Goal: Task Accomplishment & Management: Use online tool/utility

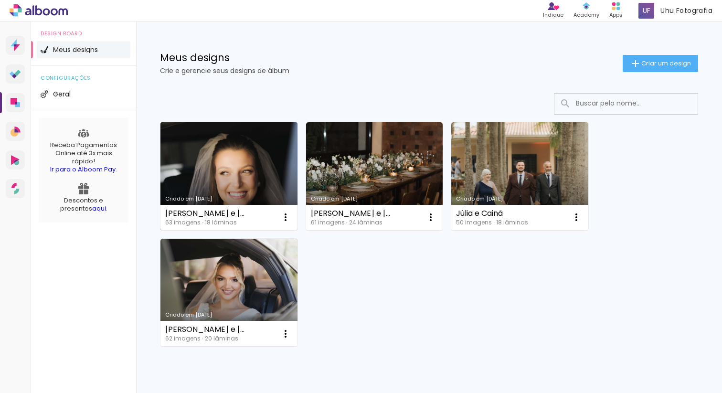
click at [238, 175] on link "Criado em [DATE]" at bounding box center [228, 176] width 137 height 108
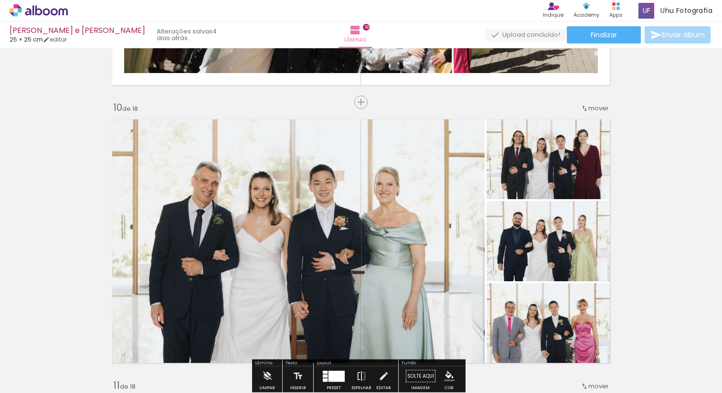
scroll to position [2404, 0]
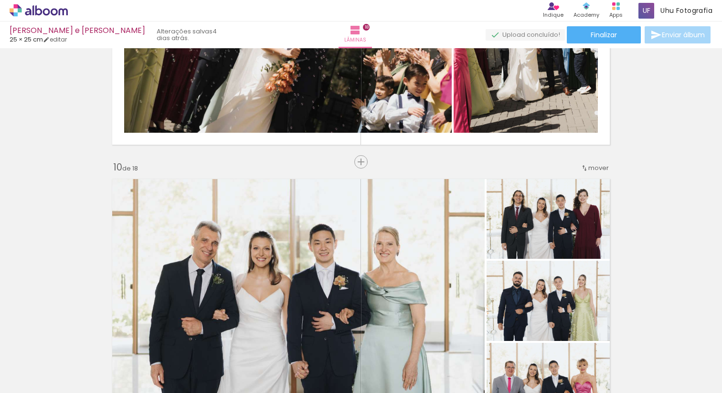
click at [410, 240] on quentale-photo at bounding box center [296, 301] width 378 height 254
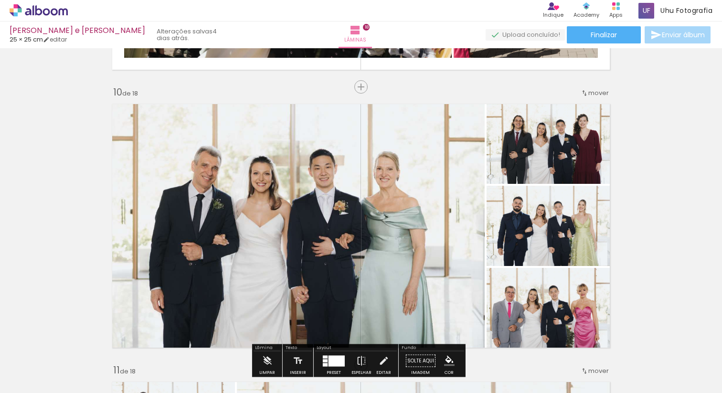
scroll to position [2495, 0]
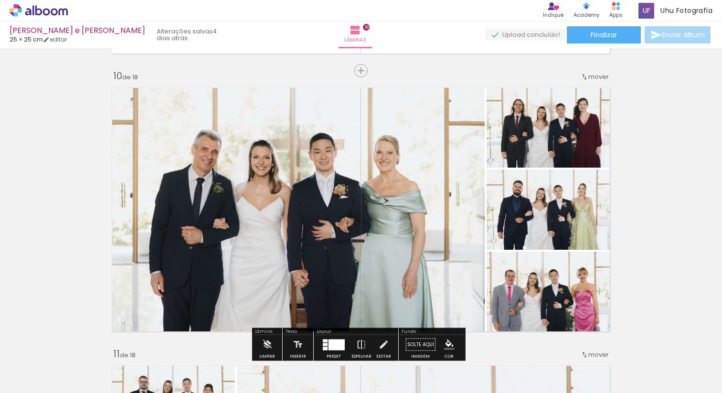
click at [409, 238] on quentale-photo at bounding box center [296, 210] width 378 height 254
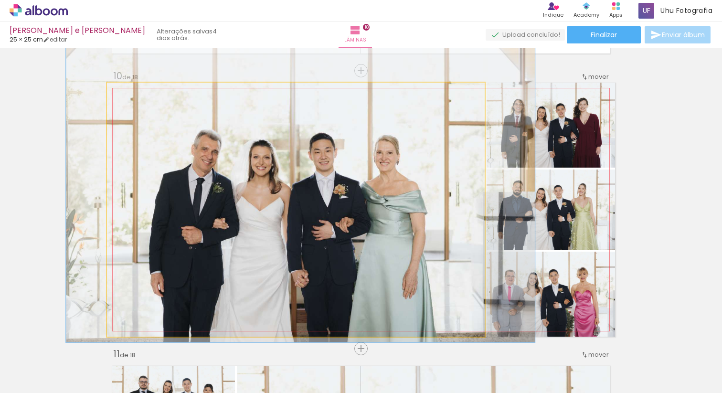
click at [409, 238] on quentale-photo at bounding box center [296, 210] width 378 height 254
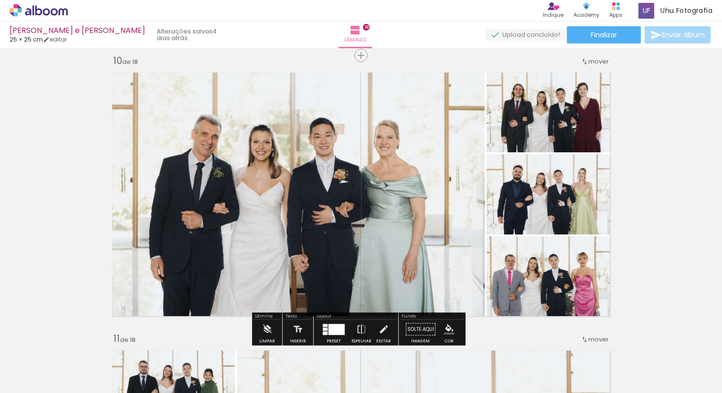
scroll to position [2494, 0]
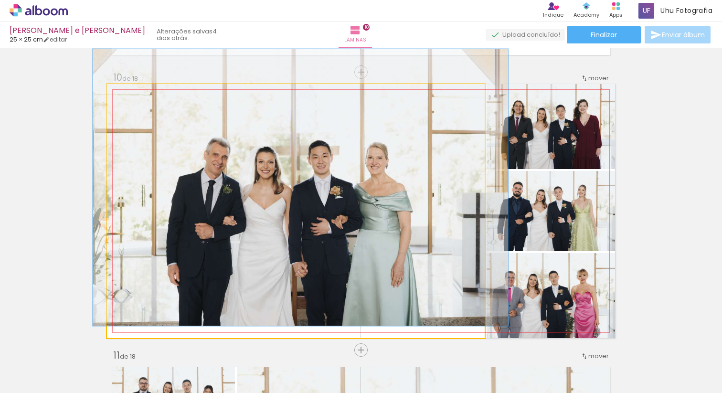
drag, startPoint x: 134, startPoint y: 95, endPoint x: 128, endPoint y: 96, distance: 5.3
type paper-slider "109"
click at [128, 96] on div at bounding box center [132, 94] width 9 height 9
click at [130, 95] on div at bounding box center [132, 94] width 9 height 9
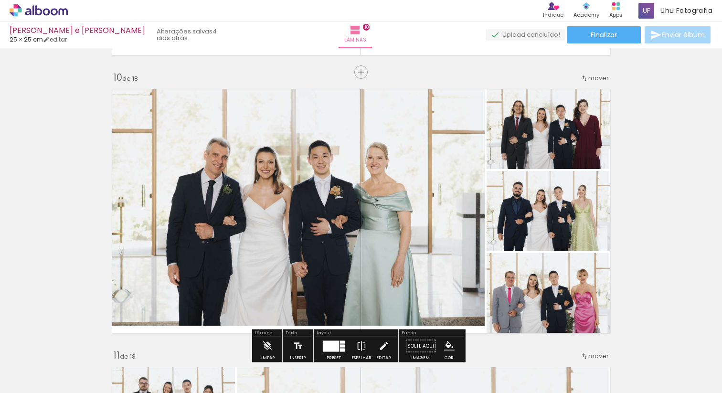
click at [47, 143] on div "Inserir lâmina 1 de 18 Inserir lâmina 2 de 18 Inserir lâmina 3 de 18 Inserir lâ…" at bounding box center [361, 199] width 722 height 5282
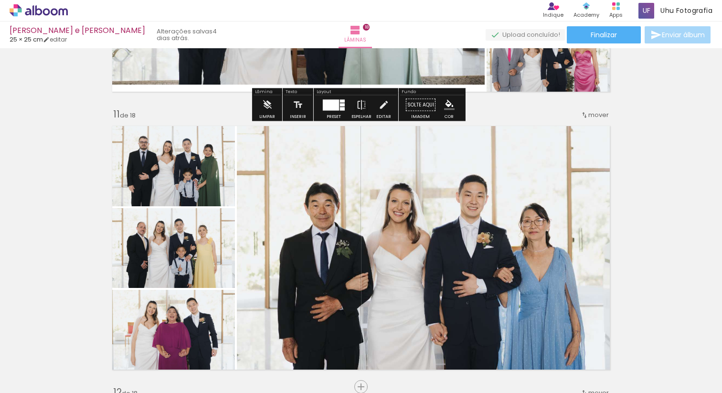
scroll to position [2757, 0]
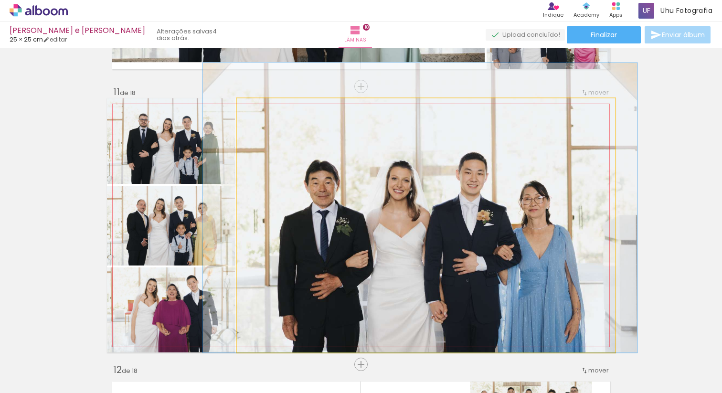
click at [492, 189] on quentale-photo at bounding box center [426, 225] width 378 height 254
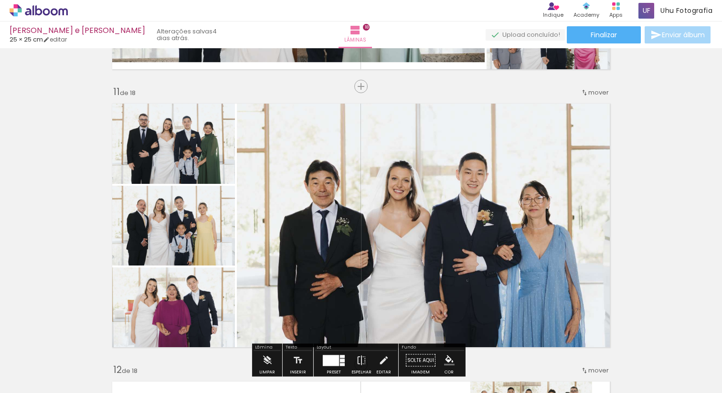
click at [492, 189] on quentale-photo at bounding box center [426, 225] width 378 height 254
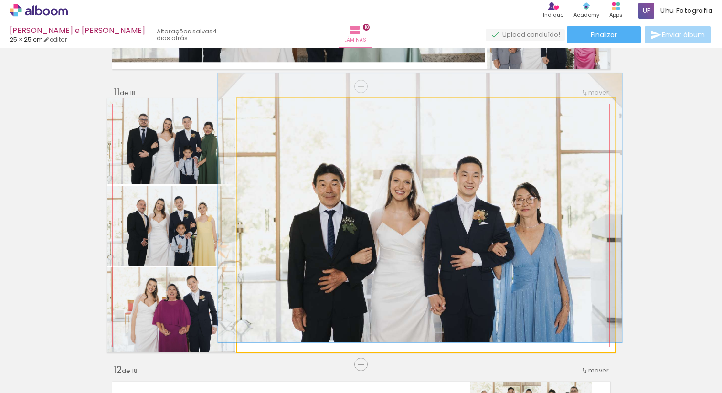
type paper-slider "108"
click at [259, 111] on div at bounding box center [261, 108] width 9 height 9
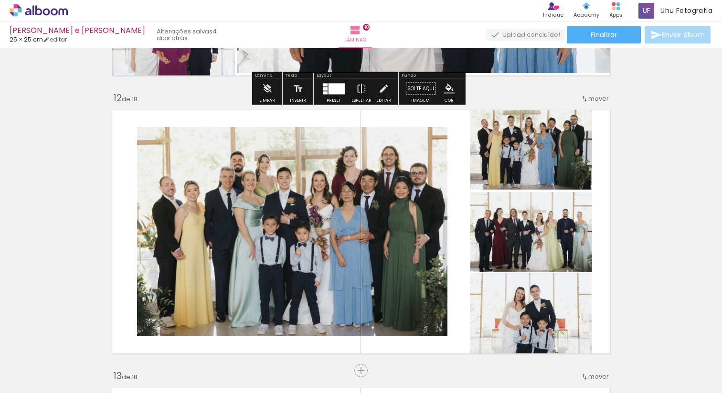
scroll to position [3031, 0]
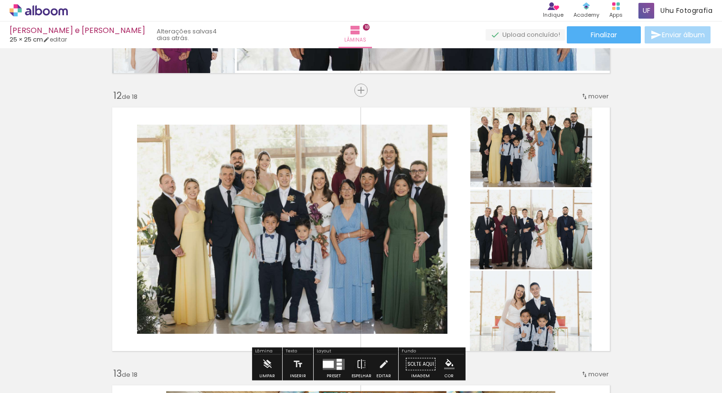
click at [230, 216] on quentale-photo at bounding box center [292, 229] width 310 height 209
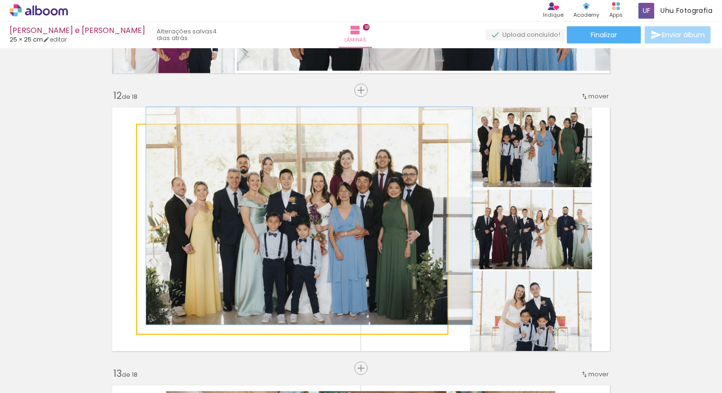
type paper-slider "104"
click at [157, 135] on div at bounding box center [161, 134] width 9 height 9
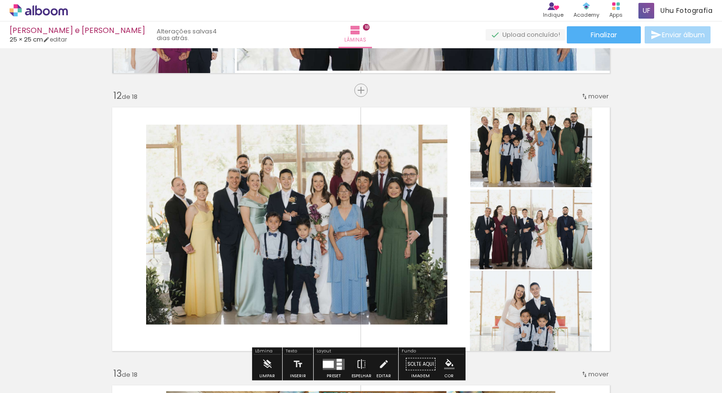
click at [107, 175] on quentale-layouter at bounding box center [361, 229] width 508 height 254
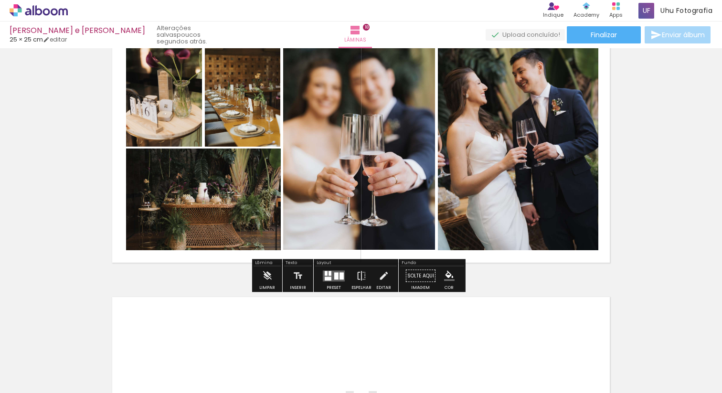
scroll to position [4731, 0]
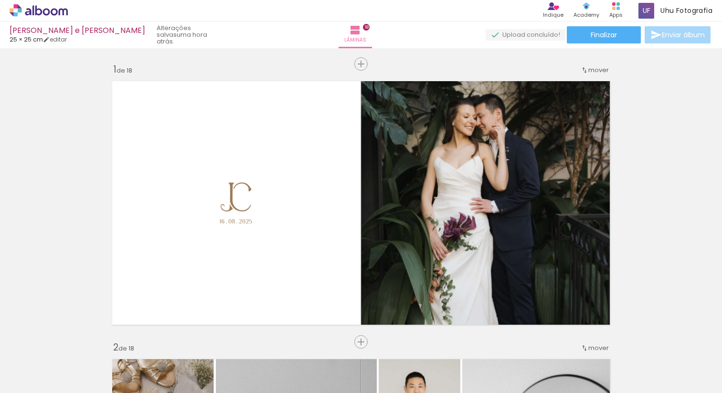
scroll to position [278, 0]
